Goal: Task Accomplishment & Management: Use online tool/utility

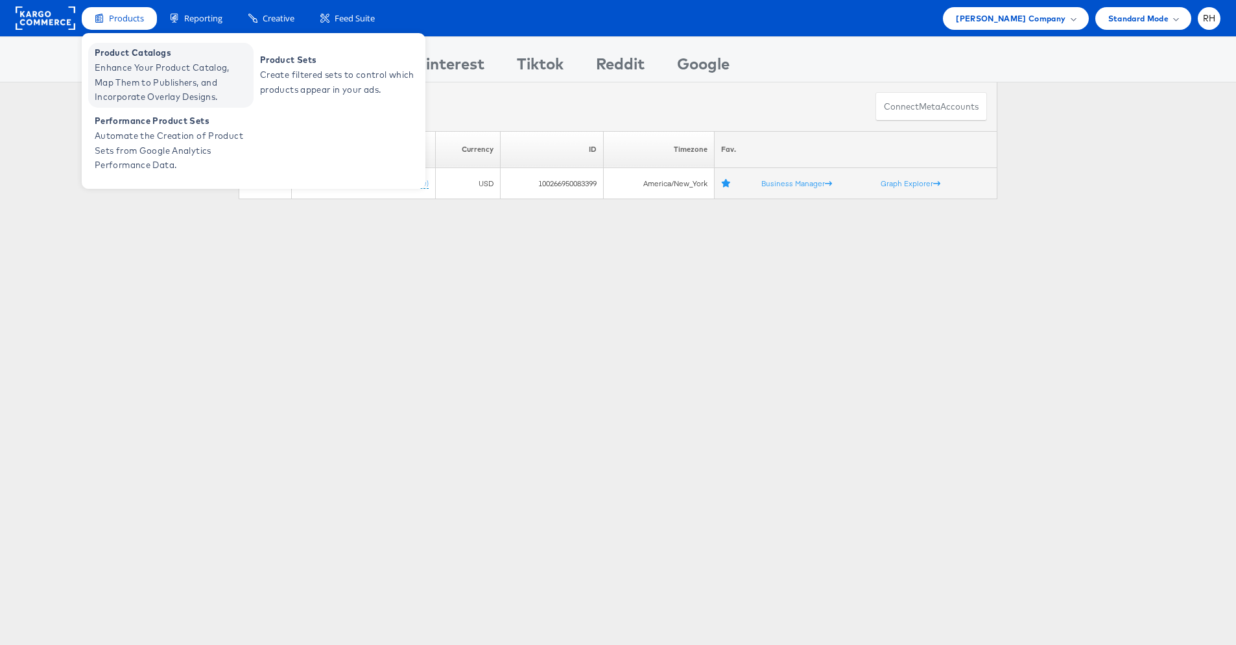
click at [141, 60] on span "Enhance Your Product Catalog, Map Them to Publishers, and Incorporate Overlay D…" at bounding box center [173, 82] width 156 height 44
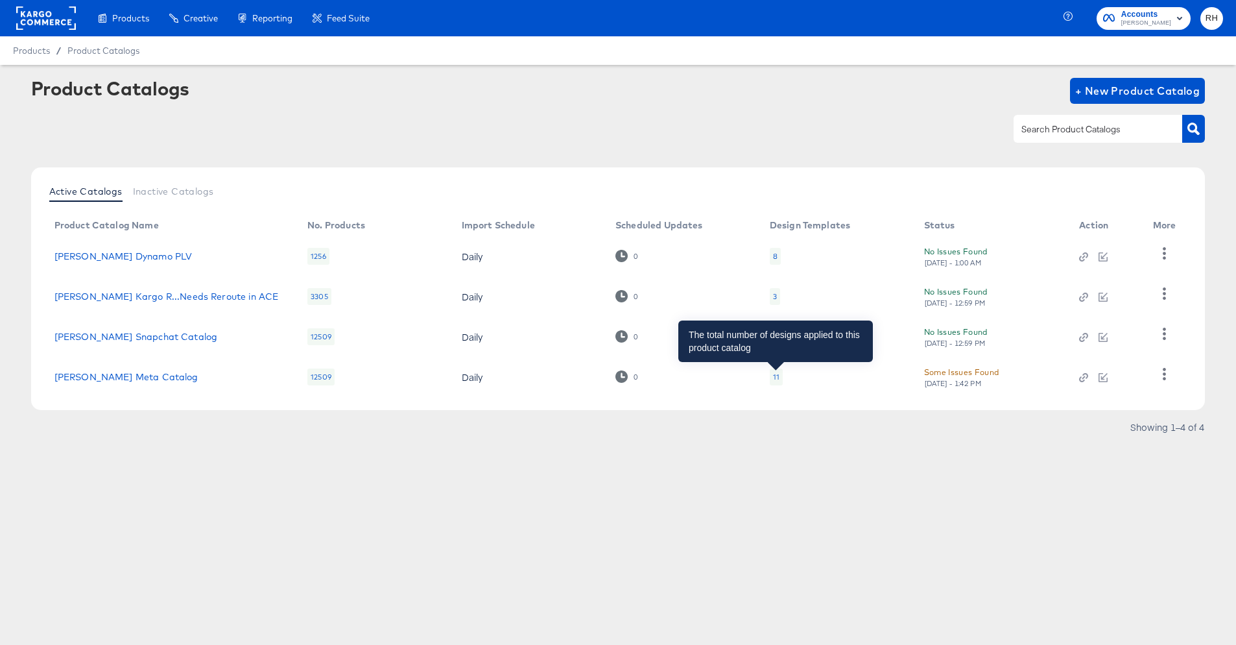
click at [776, 375] on div "11" at bounding box center [776, 377] width 6 height 10
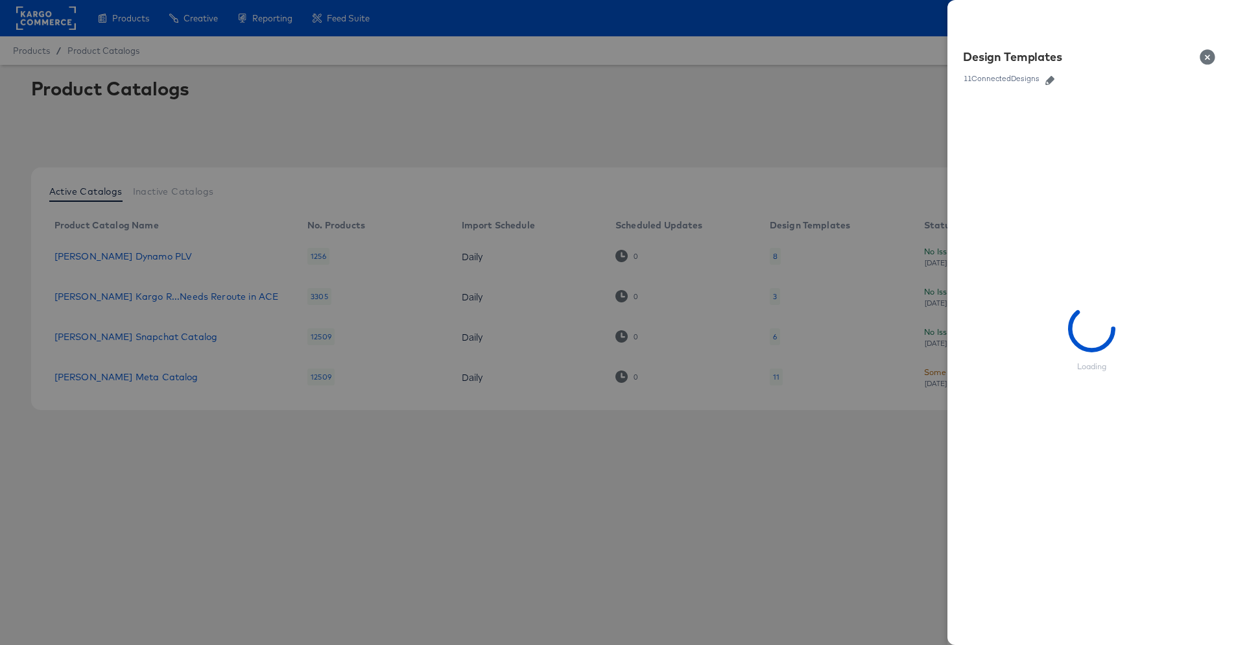
click at [1054, 79] on icon "button" at bounding box center [1049, 80] width 9 height 9
